Goal: Information Seeking & Learning: Learn about a topic

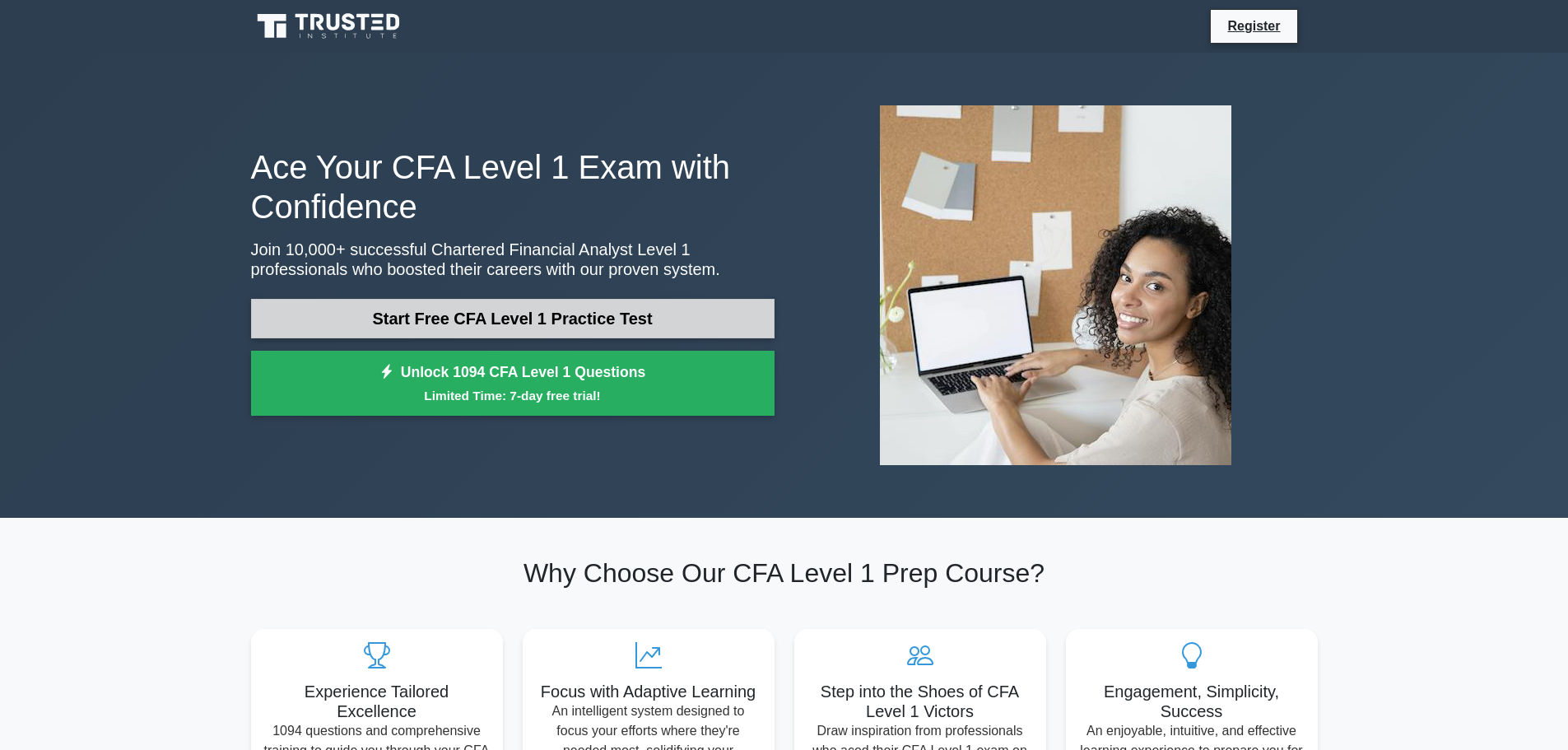
click at [491, 318] on link "Start Free CFA Level 1 Practice Test" at bounding box center [512, 318] width 523 height 39
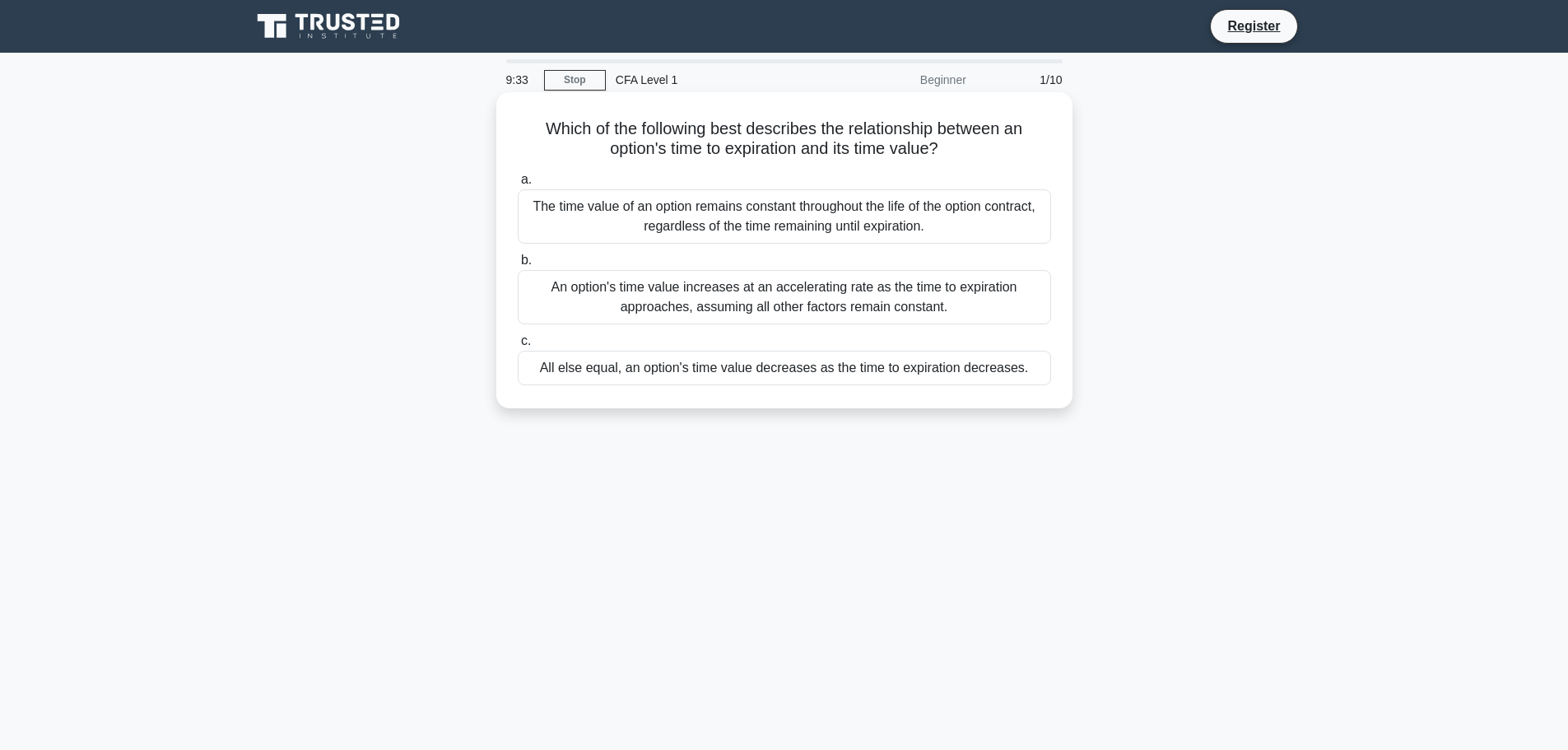
click at [681, 374] on div "All else equal, an option's time value decreases as the time to expiration decr…" at bounding box center [784, 368] width 534 height 35
click at [518, 346] on input "c. All else equal, an option's time value decreases as the time to expiration d…" at bounding box center [518, 340] width 0 height 10
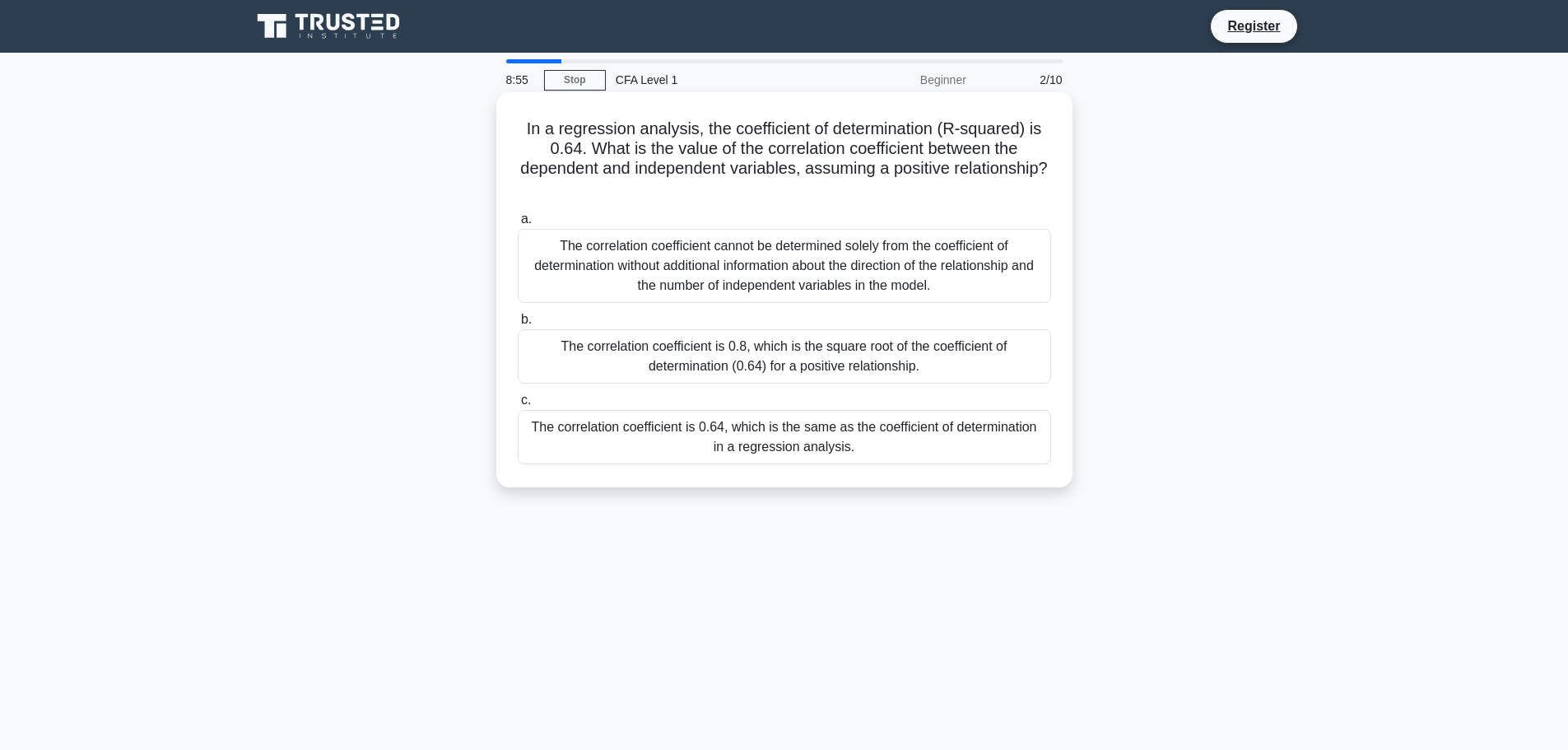
click at [772, 355] on div "The correlation coefficient is 0.8, which is the square root of the coefficient…" at bounding box center [784, 356] width 534 height 54
click at [518, 326] on input "b. The correlation coefficient is 0.8, which is the square root of the coeffici…" at bounding box center [518, 319] width 0 height 10
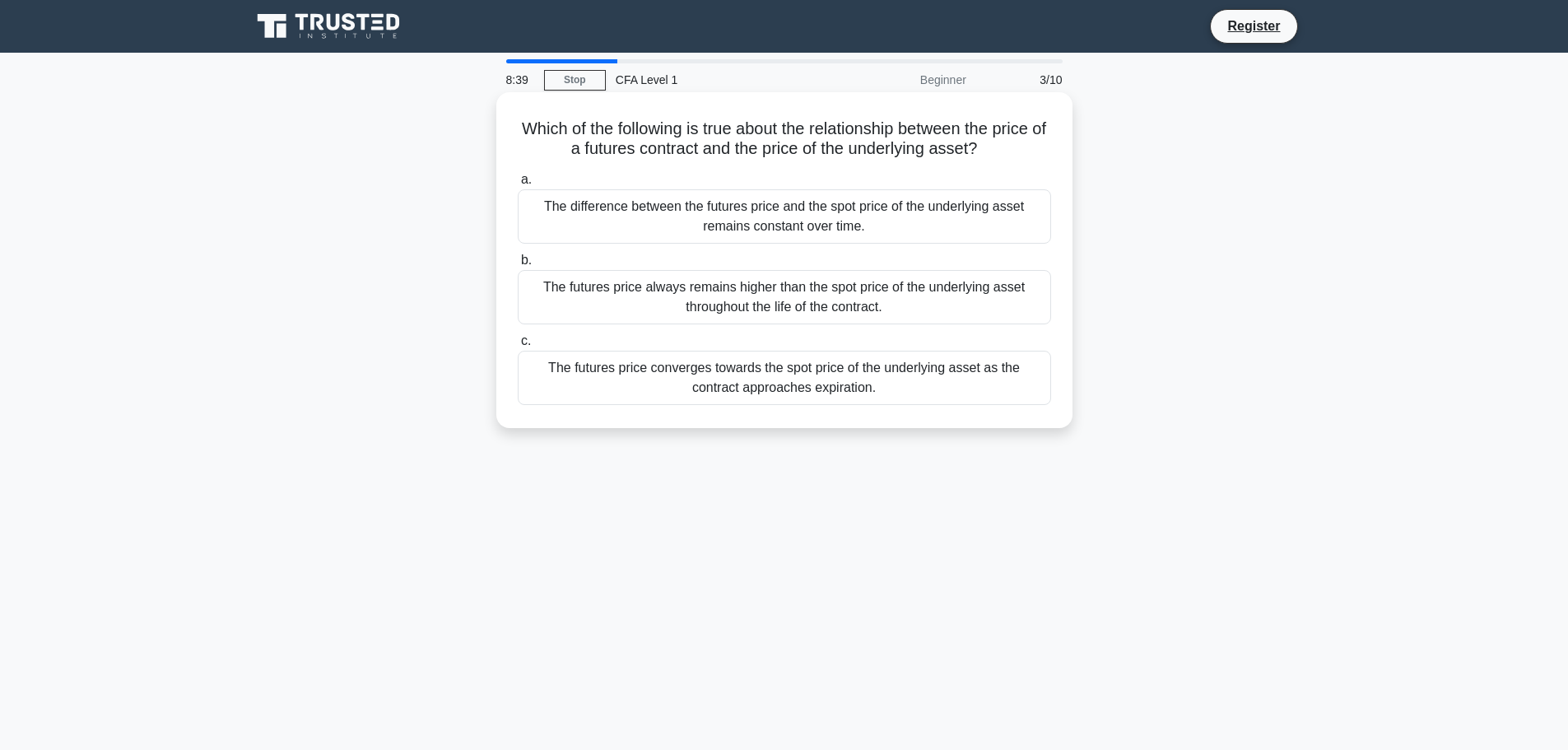
click at [647, 380] on div "The futures price converges towards the spot price of the underlying asset as t…" at bounding box center [784, 378] width 534 height 54
click at [518, 346] on input "c. The futures price converges towards the spot price of the underlying asset a…" at bounding box center [518, 340] width 0 height 10
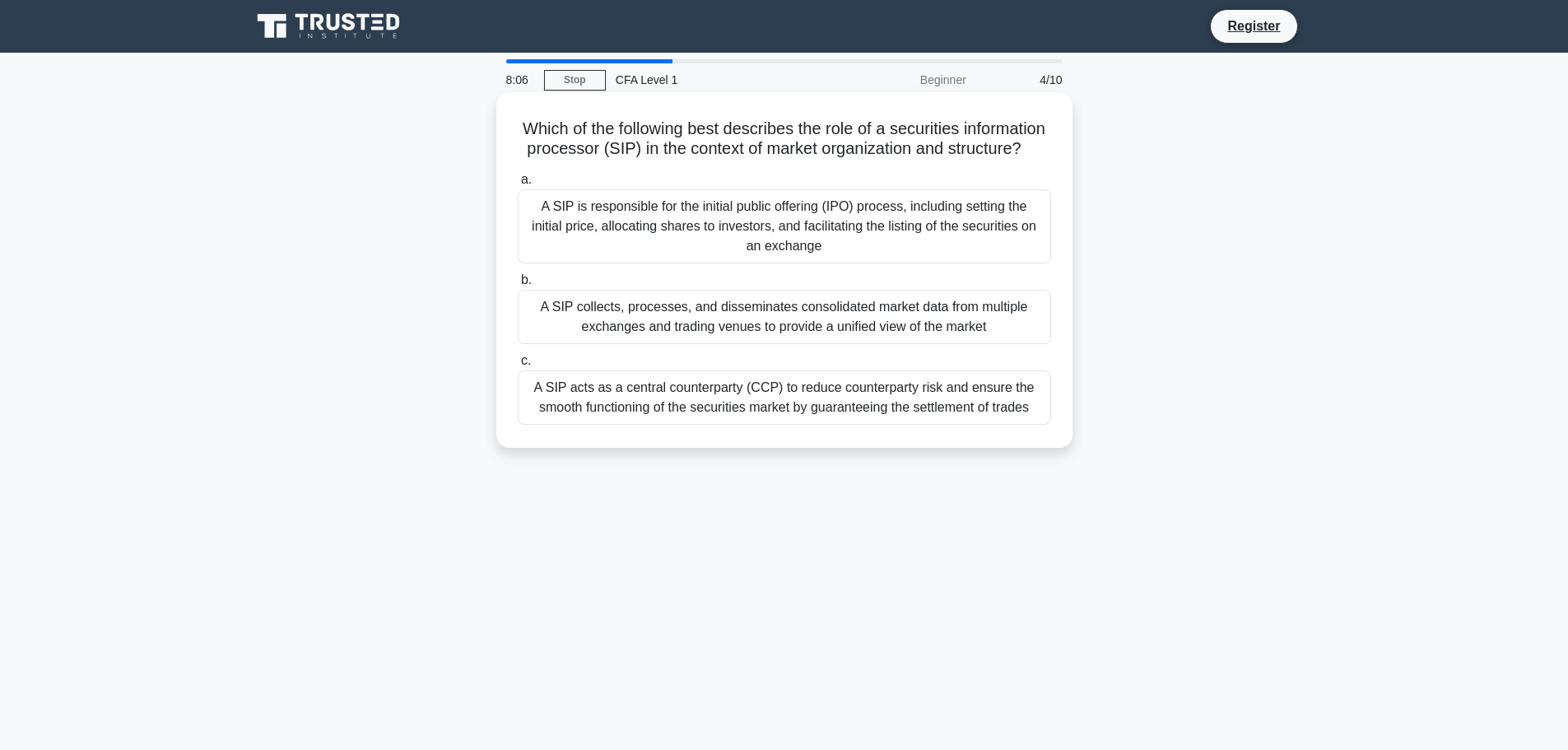
click at [651, 338] on div "A SIP collects, processes, and disseminates consolidated market data from multi…" at bounding box center [784, 317] width 534 height 54
click at [518, 285] on input "b. A SIP collects, processes, and disseminates consolidated market data from mu…" at bounding box center [518, 280] width 0 height 10
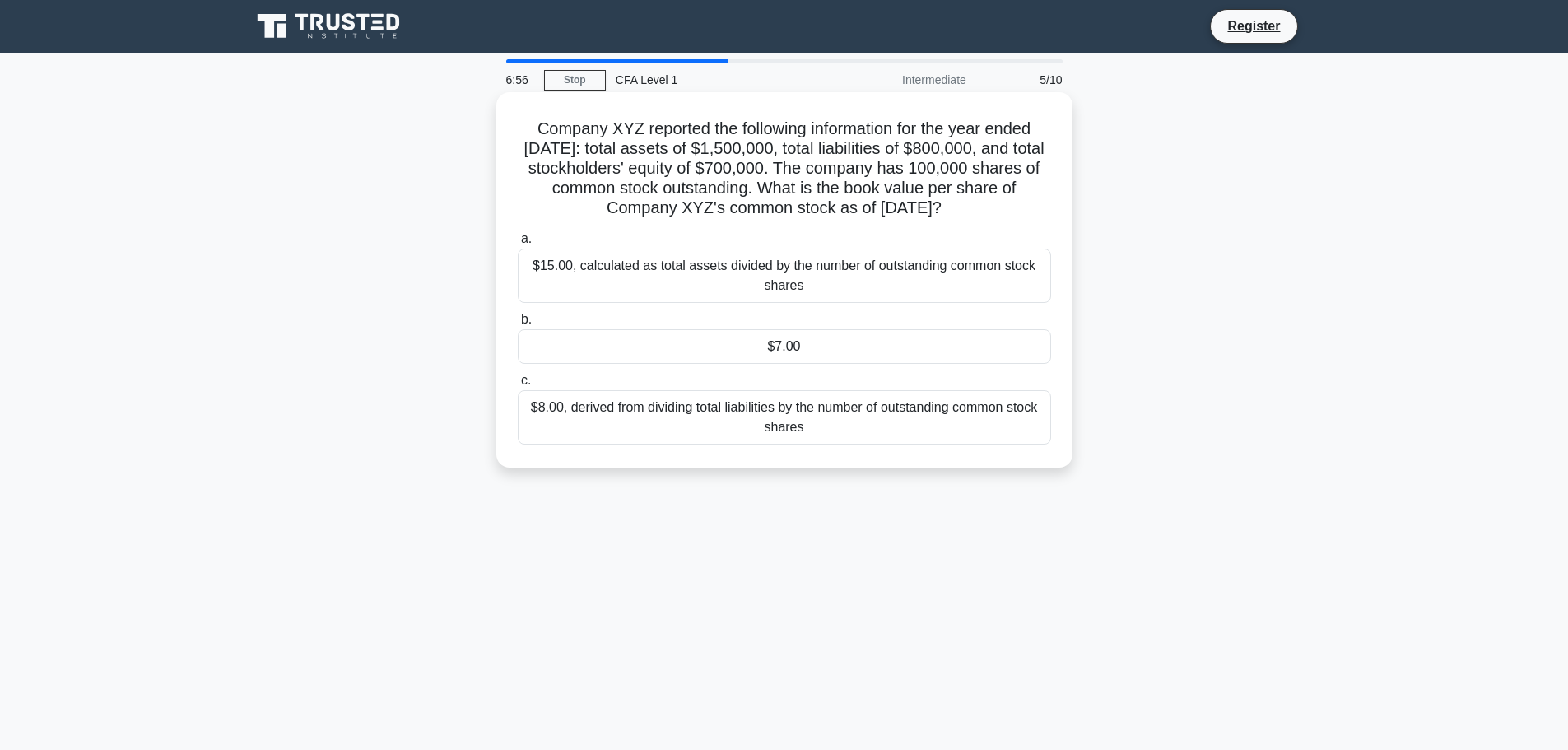
click at [808, 362] on div "$7.00" at bounding box center [784, 346] width 534 height 35
click at [518, 326] on input "b. $7.00" at bounding box center [518, 319] width 0 height 10
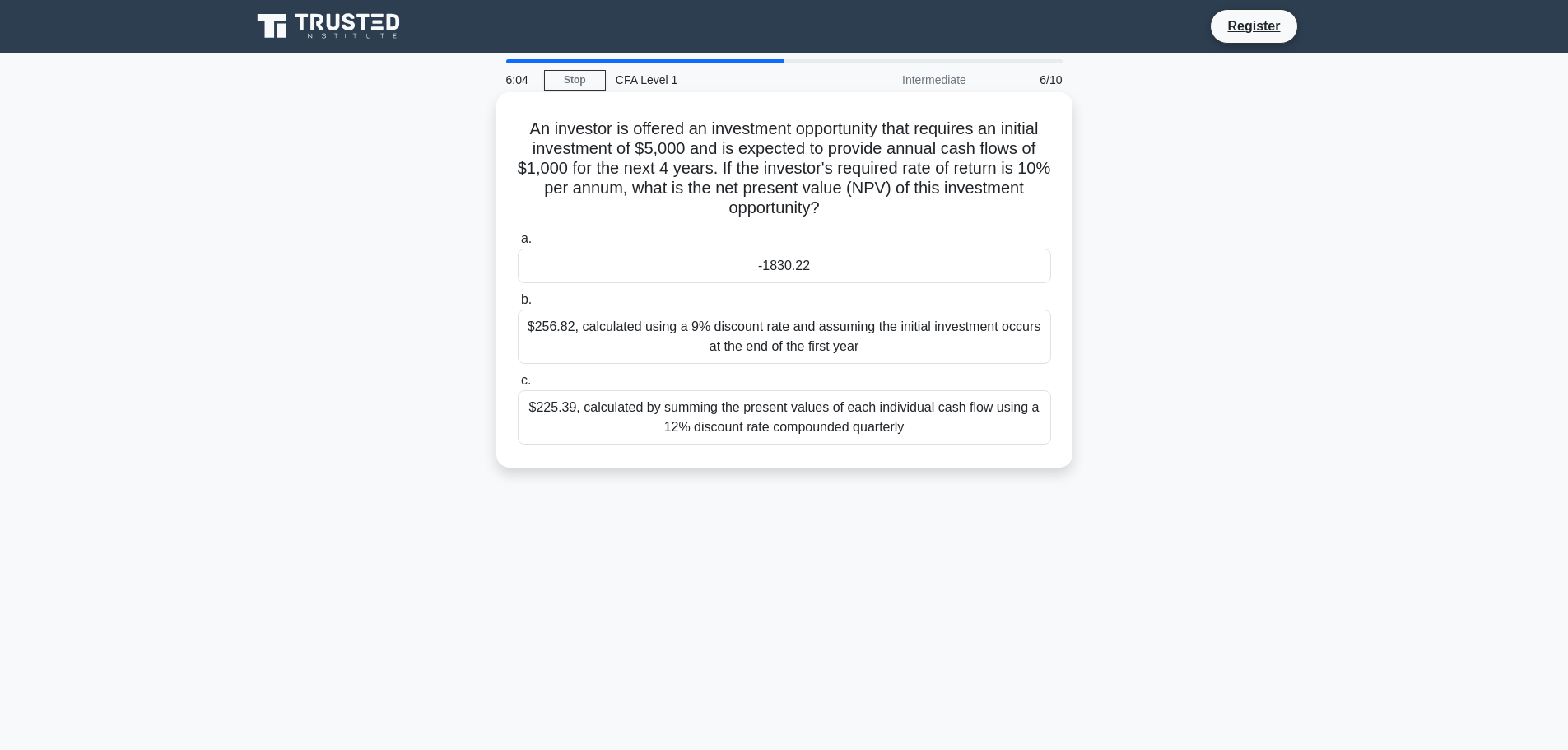
click at [812, 269] on div "-1830.22" at bounding box center [784, 265] width 534 height 35
click at [518, 244] on input "a. -1830.22" at bounding box center [518, 239] width 0 height 10
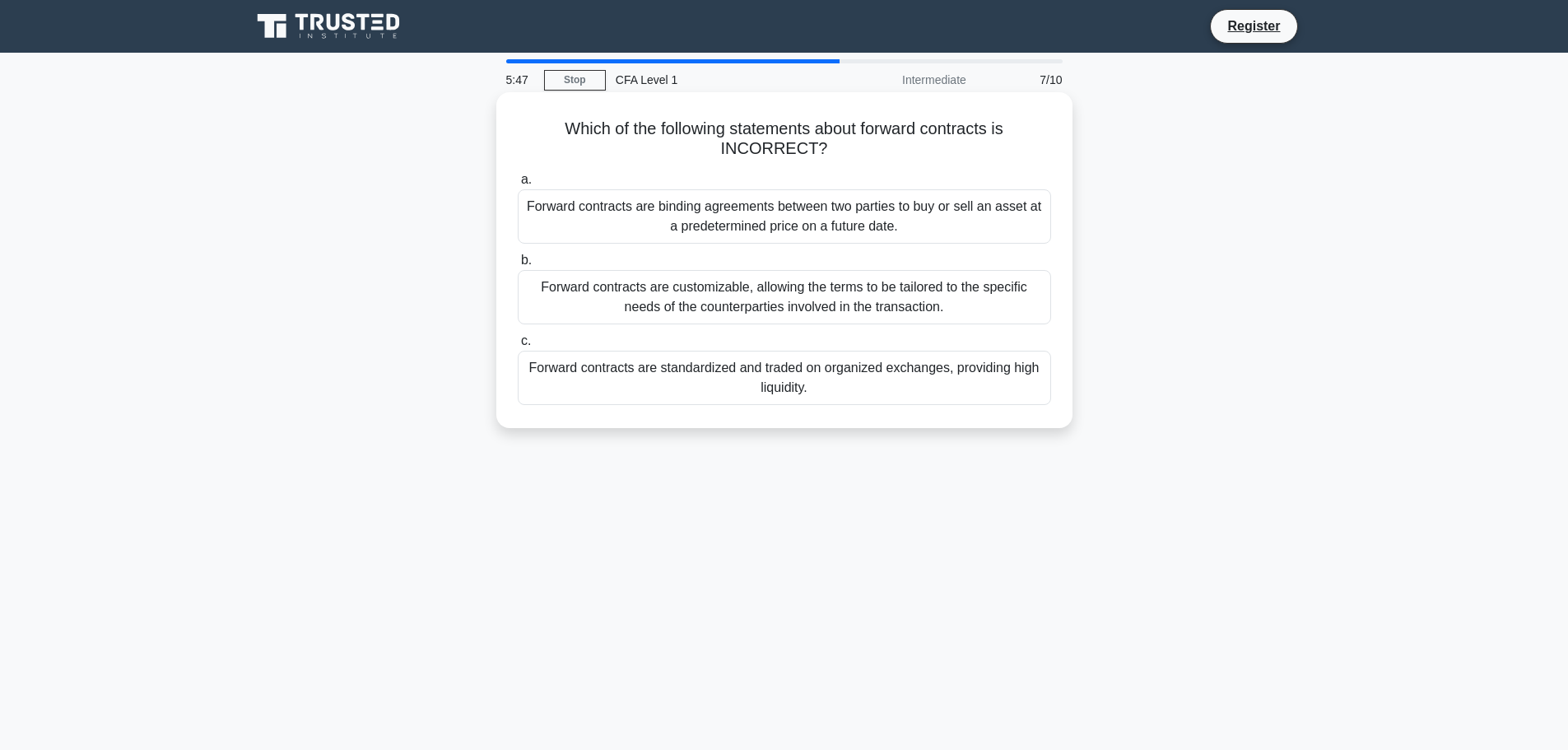
click at [795, 295] on div "Forward contracts are customizable, allowing the terms to be tailored to the sp…" at bounding box center [784, 297] width 534 height 54
click at [518, 266] on input "b. Forward contracts are customizable, allowing the terms to be tailored to the…" at bounding box center [518, 260] width 0 height 10
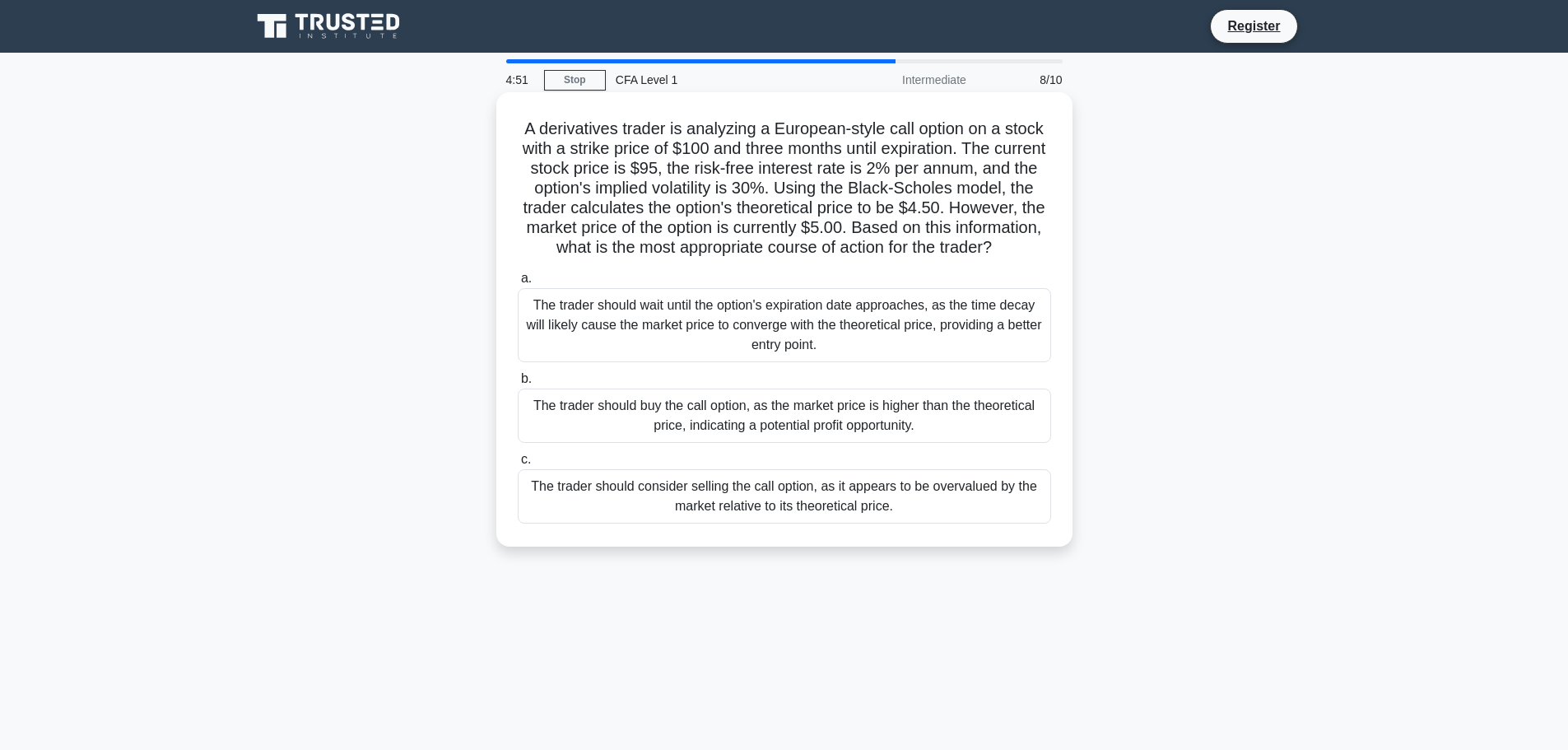
click at [784, 520] on div "The trader should consider selling the call option, as it appears to be overval…" at bounding box center [784, 496] width 534 height 54
click at [518, 465] on input "c. The trader should consider selling the call option, as it appears to be over…" at bounding box center [518, 459] width 0 height 10
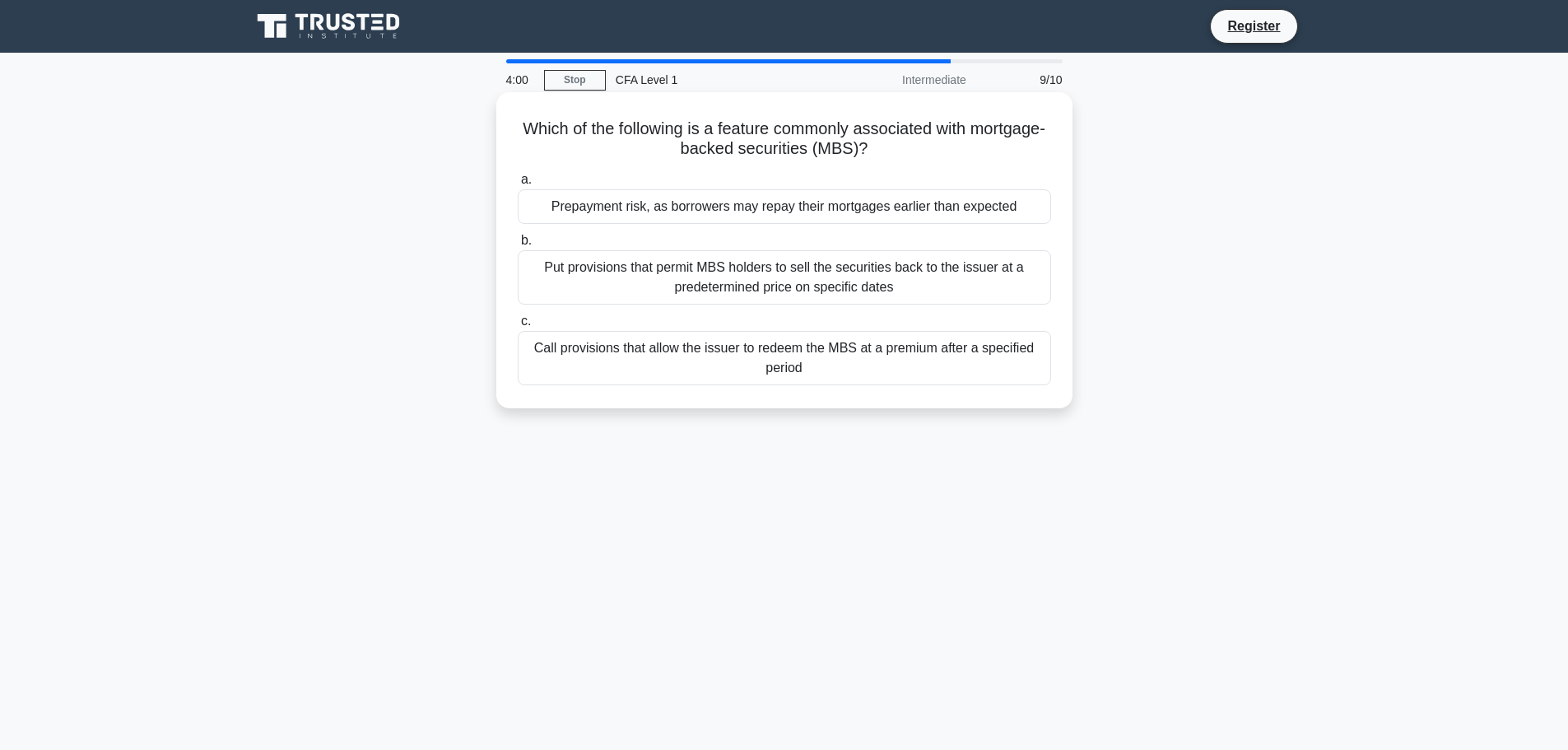
click at [768, 208] on div "Prepayment risk, as borrowers may repay their mortgages earlier than expected" at bounding box center [784, 206] width 534 height 35
click at [518, 186] on input "a. Prepayment risk, as borrowers may repay their mortgages earlier than expected" at bounding box center [518, 179] width 0 height 10
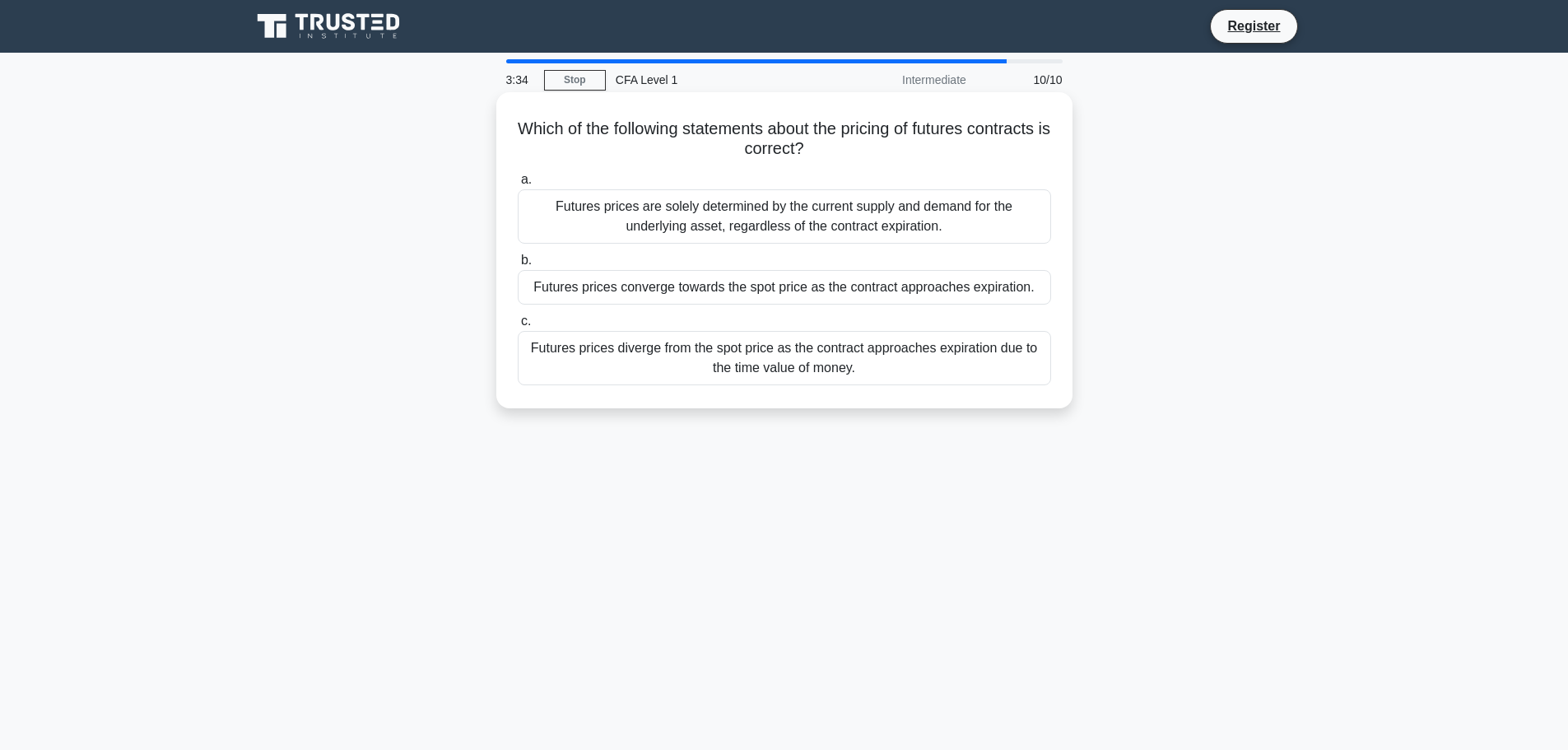
click at [762, 292] on div "Futures prices converge towards the spot price as the contract approaches expir…" at bounding box center [784, 286] width 534 height 35
click at [518, 266] on input "b. Futures prices converge towards the spot price as the contract approaches ex…" at bounding box center [518, 260] width 0 height 10
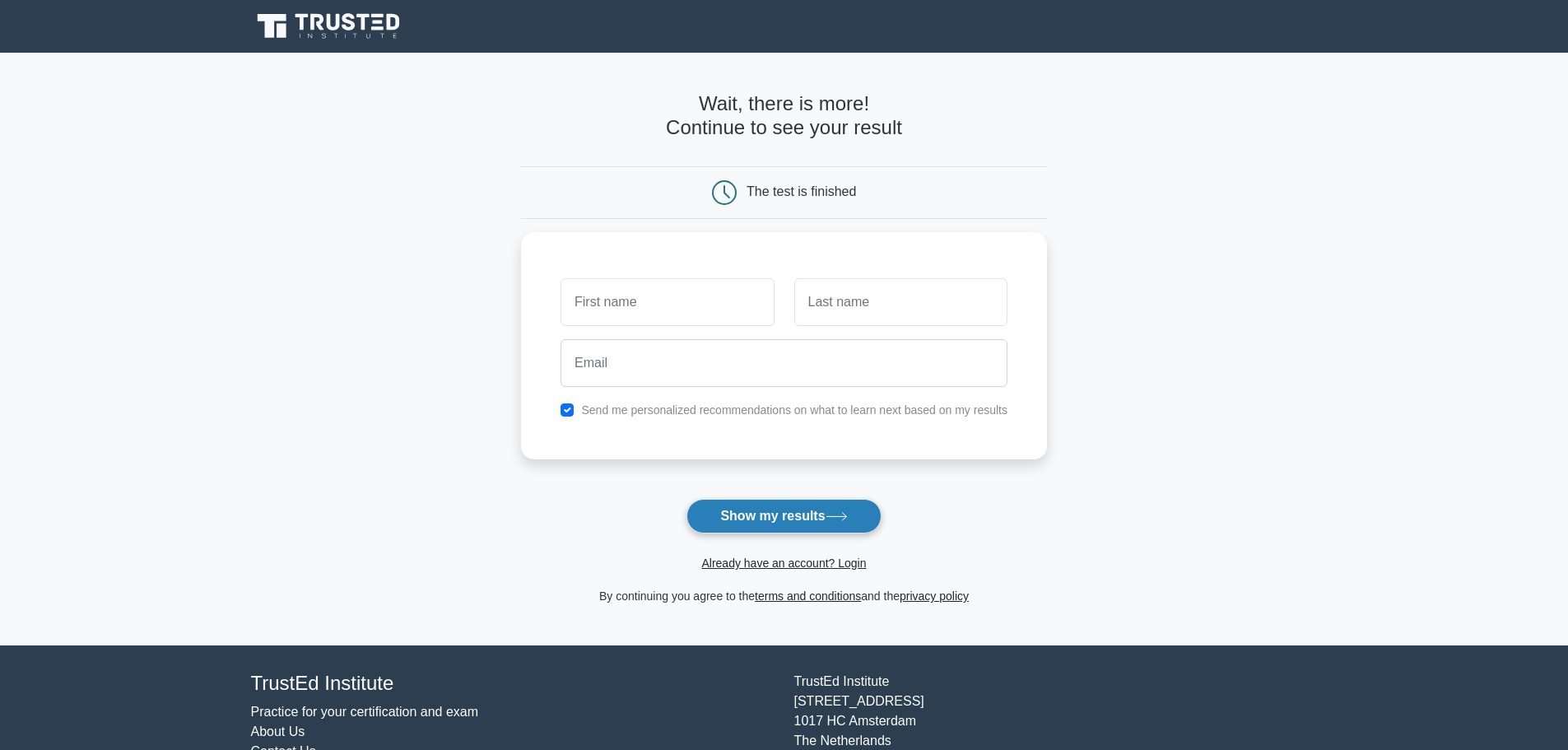
click at [797, 514] on button "Show my results" at bounding box center [784, 516] width 194 height 35
